Goal: Information Seeking & Learning: Learn about a topic

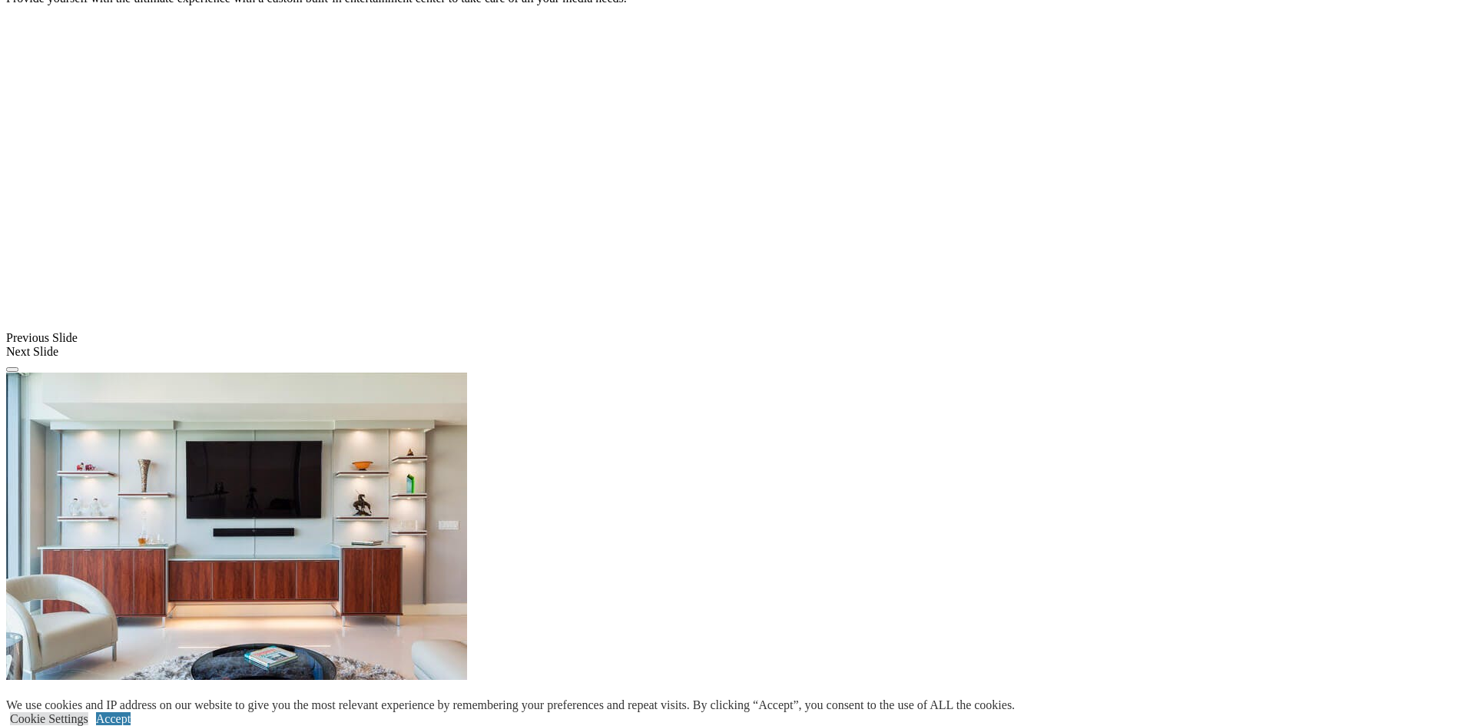
scroll to position [1125, 0]
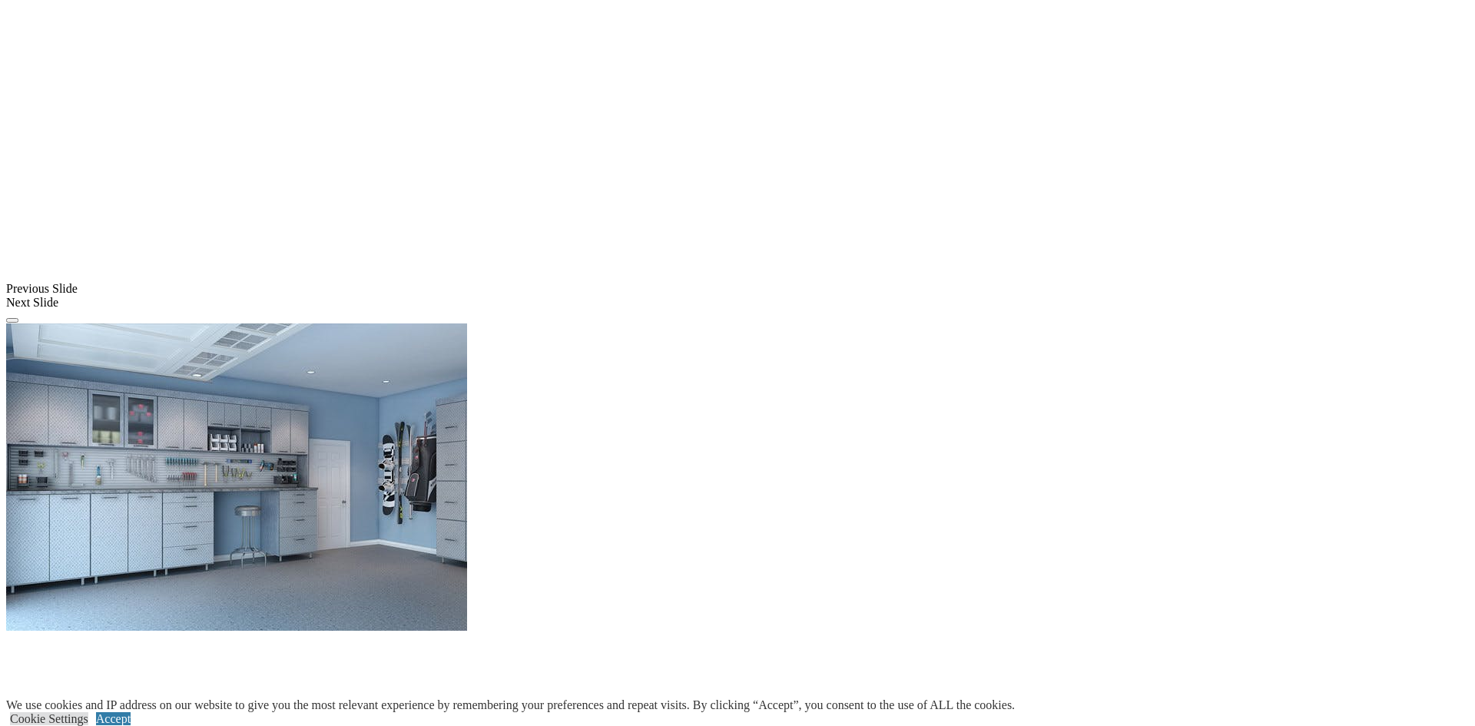
scroll to position [1175, 0]
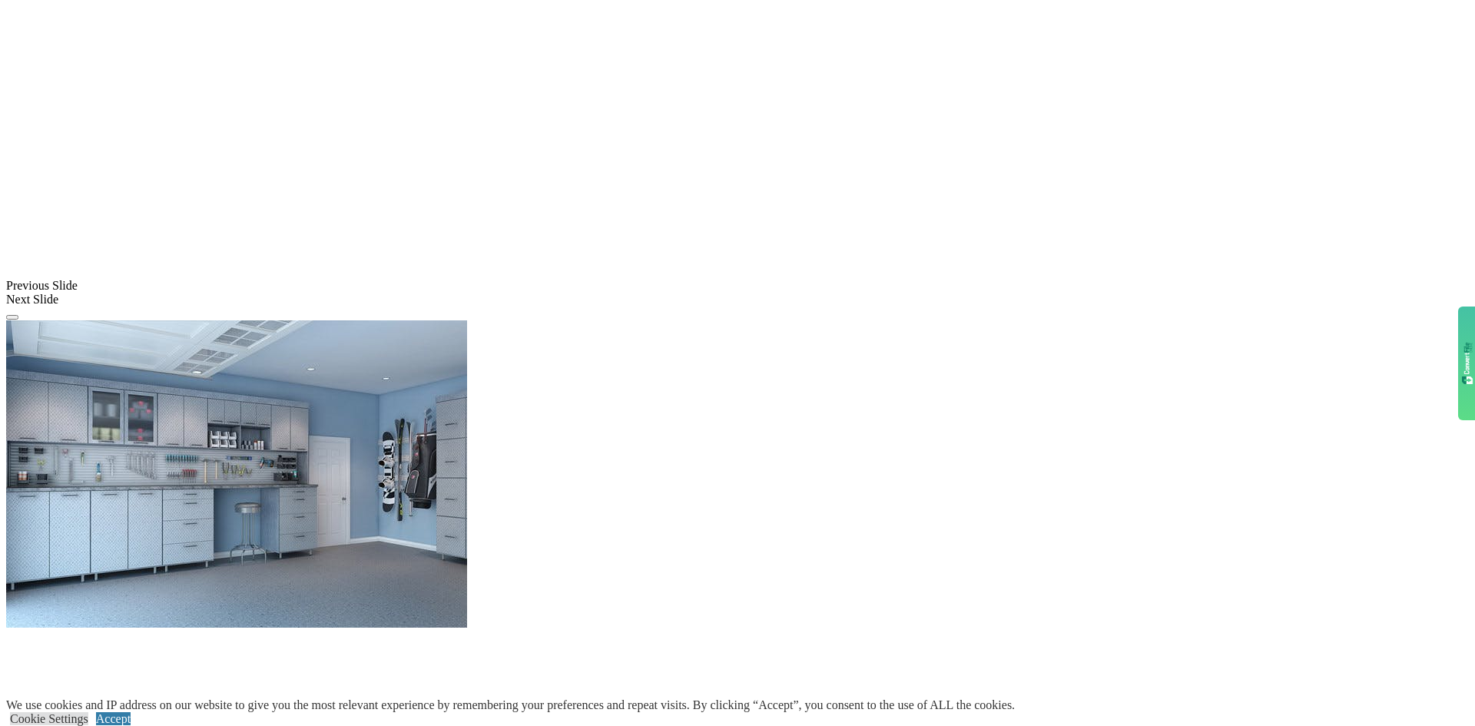
click at [0, 0] on span at bounding box center [0, 0] width 0 height 0
